Goal: Navigation & Orientation: Find specific page/section

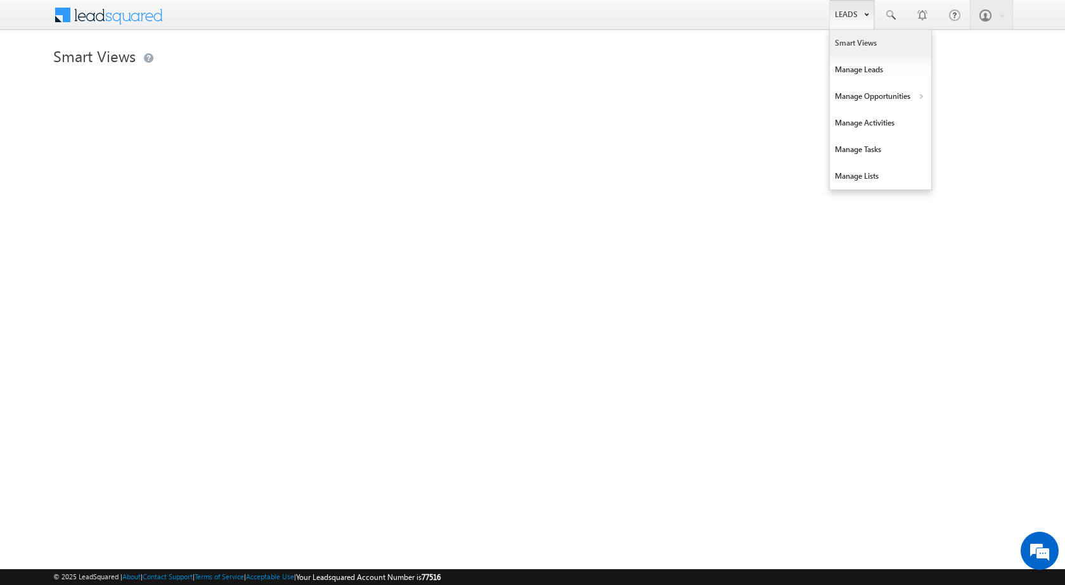
click at [867, 16] on b at bounding box center [866, 14] width 4 height 8
click at [906, 99] on link "Manage Opportunities" at bounding box center [880, 96] width 101 height 27
click at [856, 17] on link "Leads" at bounding box center [852, 14] width 45 height 29
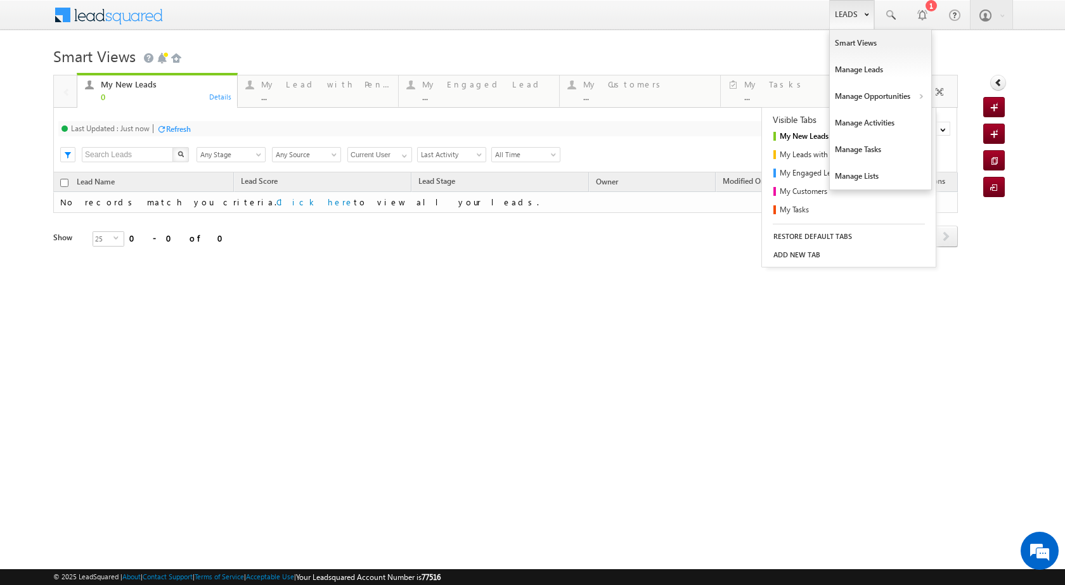
click at [865, 21] on link "Leads" at bounding box center [852, 14] width 45 height 29
click at [908, 94] on link "Manage Opportunities" at bounding box center [880, 96] width 101 height 27
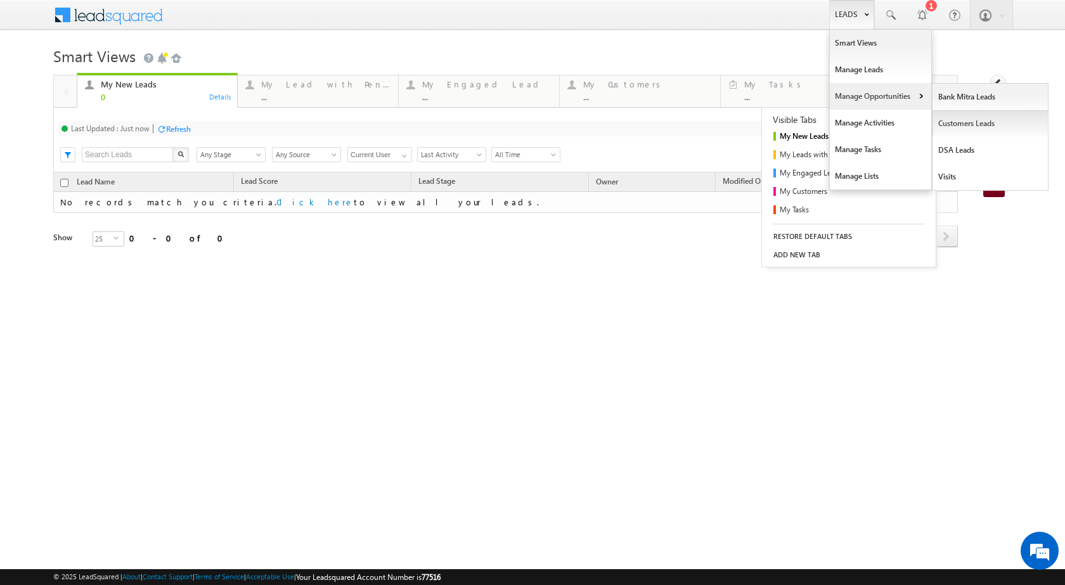
click at [953, 119] on link "Customers Leads" at bounding box center [991, 123] width 116 height 27
